Goal: Find specific page/section: Find specific page/section

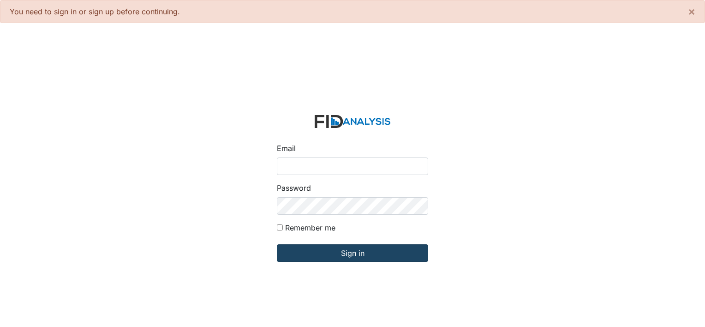
type input "[PERSON_NAME][EMAIL_ADDRESS][DOMAIN_NAME]"
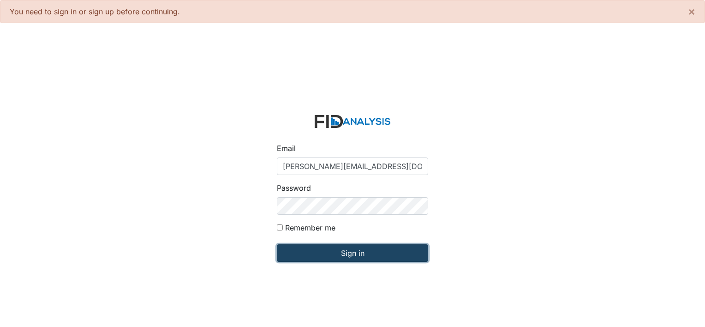
click at [367, 254] on input "Sign in" at bounding box center [352, 253] width 151 height 18
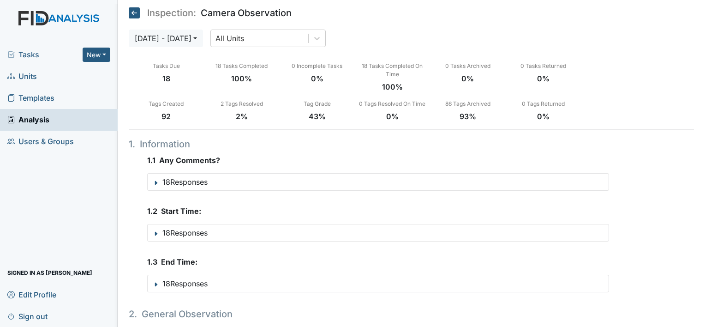
click at [21, 77] on span "Units" at bounding box center [22, 76] width 30 height 14
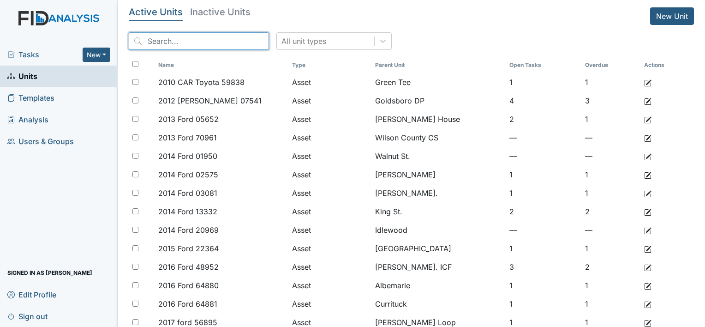
click at [202, 39] on input "search" at bounding box center [199, 41] width 140 height 18
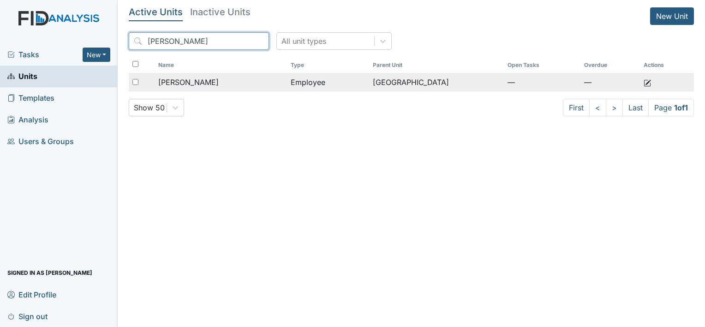
type input "freeman"
click at [208, 79] on span "[PERSON_NAME]" at bounding box center [188, 82] width 60 height 11
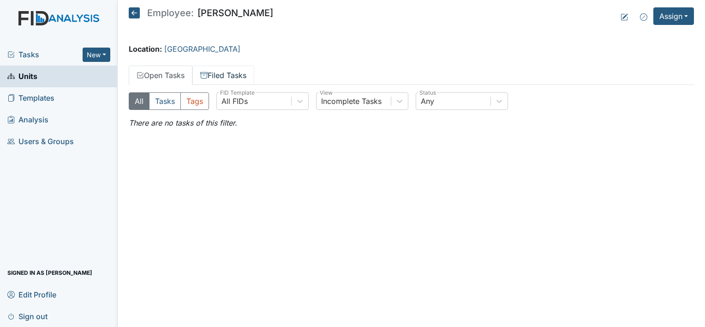
click at [237, 74] on link "Filed Tasks" at bounding box center [223, 74] width 62 height 19
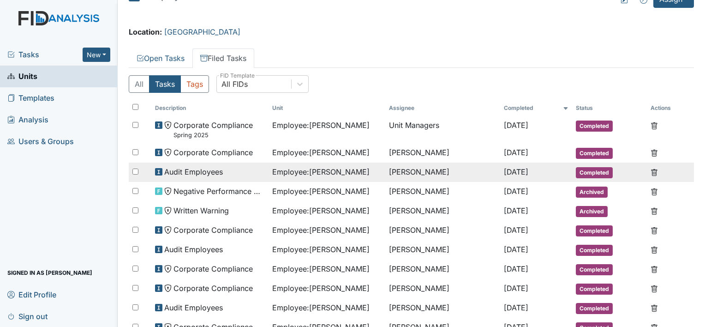
scroll to position [16, 0]
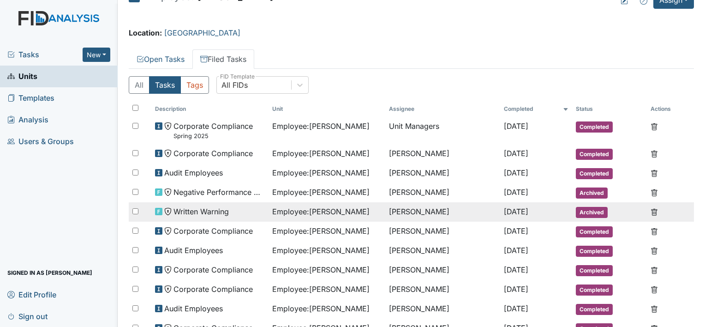
click at [198, 209] on span "Written Warning" at bounding box center [200, 211] width 55 height 11
